Goal: Task Accomplishment & Management: Manage account settings

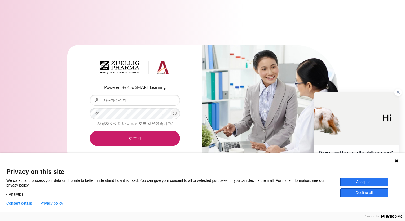
drag, startPoint x: 395, startPoint y: 161, endPoint x: 389, endPoint y: 160, distance: 6.5
click at [395, 161] on icon at bounding box center [396, 160] width 3 height 3
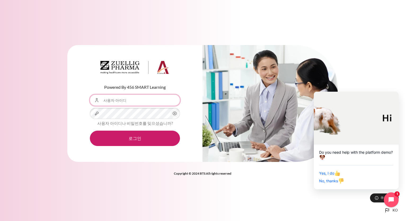
click at [134, 100] on input "사용자 아이디" at bounding box center [135, 100] width 90 height 11
type input "[EMAIL_ADDRESS][DOMAIN_NAME]"
click at [90, 131] on button "로그인" at bounding box center [135, 138] width 90 height 15
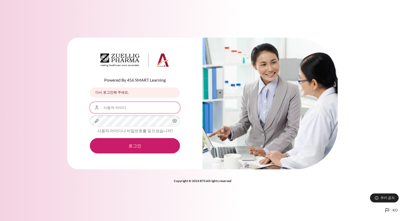
click at [139, 110] on input "사용자 아이디" at bounding box center [135, 107] width 90 height 11
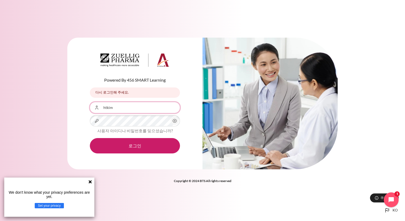
type input "htkim"
click at [137, 185] on div "Powered By 456 SMART Learning 다시 로그인해 주세요. 다시 로그인해 주세요. 사용자 아이디 htkim 비밀번호" at bounding box center [202, 110] width 405 height 162
click at [90, 138] on button "로그인" at bounding box center [135, 145] width 90 height 15
click at [139, 113] on input "사용자 아이디" at bounding box center [135, 107] width 90 height 11
type input "htkim"
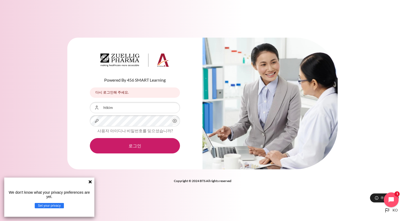
click at [111, 181] on div "Powered By 456 SMART Learning 다시 로그인해 주세요. 다시 로그인해 주세요. 사용자 아이디 htkim 비밀번호" at bounding box center [202, 110] width 405 height 162
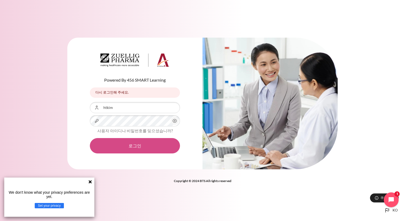
click at [141, 148] on button "로그인" at bounding box center [135, 145] width 90 height 15
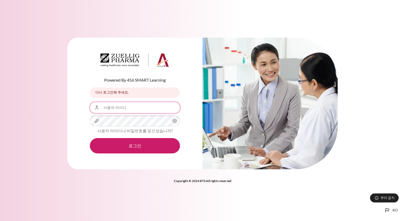
click at [117, 110] on input "사용자 아이디" at bounding box center [135, 107] width 90 height 11
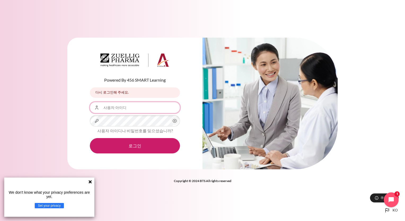
type input "[EMAIL_ADDRESS][DOMAIN_NAME]"
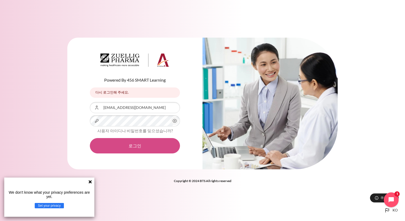
click at [139, 147] on button "로그인" at bounding box center [135, 145] width 90 height 15
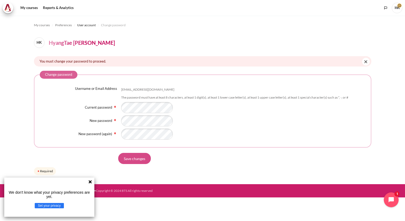
click at [145, 160] on input "Save changes" at bounding box center [134, 158] width 33 height 11
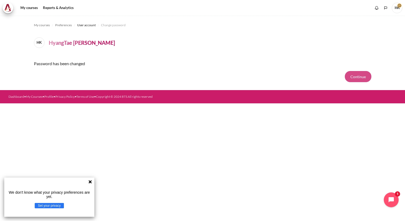
click at [357, 75] on button "Continue" at bounding box center [358, 76] width 26 height 11
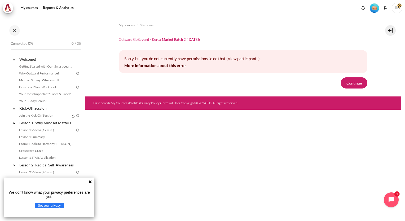
click at [90, 182] on icon at bounding box center [89, 181] width 3 height 3
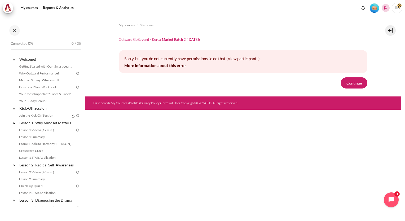
click at [387, 8] on icon "Languages" at bounding box center [385, 8] width 4 height 4
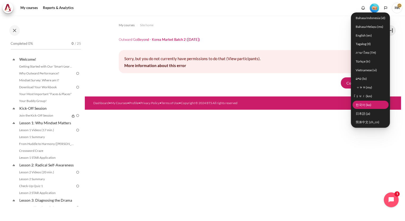
click at [368, 105] on link "한국어 ‎(ko)‎" at bounding box center [370, 105] width 36 height 8
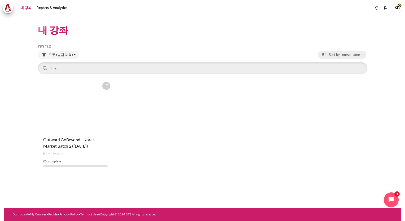
click at [361, 54] on button "Sort by course name" at bounding box center [342, 55] width 48 height 8
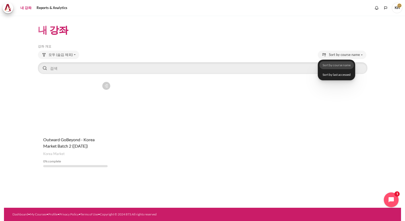
click at [345, 95] on div "강의에 별 표시 Actions for course Outward GoBeyond - Korea Market Batch 2 ([DATE]) 강좌…" at bounding box center [202, 125] width 329 height 92
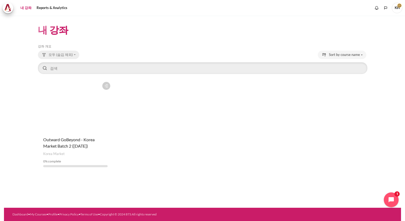
click at [71, 54] on button "모두 (숨김 제외)" at bounding box center [58, 55] width 41 height 8
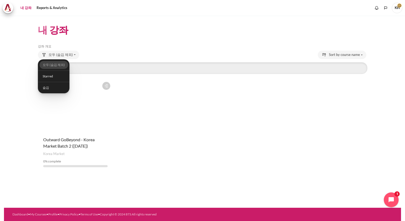
click at [151, 99] on div "강의에 별 표시 Actions for course Outward GoBeyond - Korea Market Batch 2 ([DATE]) 강좌…" at bounding box center [202, 125] width 329 height 92
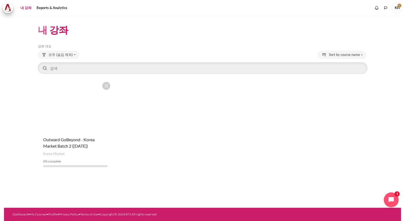
click at [26, 7] on link "내 강좌" at bounding box center [26, 8] width 15 height 11
click at [73, 54] on button "모두 (숨김 제외)" at bounding box center [58, 55] width 41 height 8
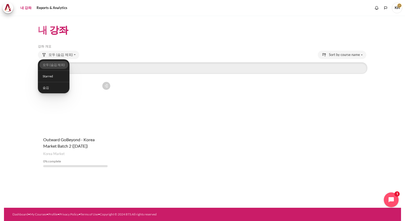
click at [207, 108] on div "강의에 별 표시 Actions for course Outward GoBeyond - Korea Market Batch 2 ([DATE]) 강좌…" at bounding box center [202, 125] width 329 height 92
